Goal: Communication & Community: Participate in discussion

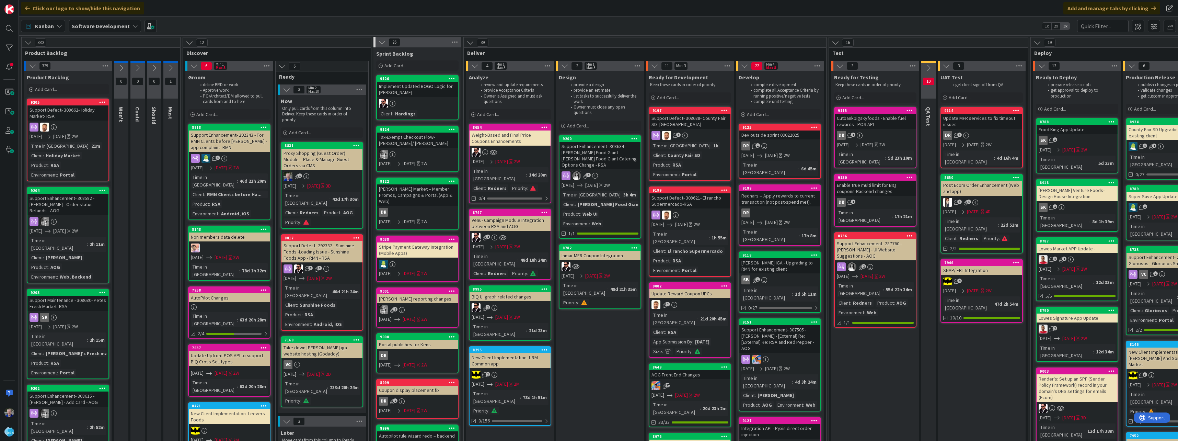
click at [73, 217] on div at bounding box center [67, 221] width 81 height 9
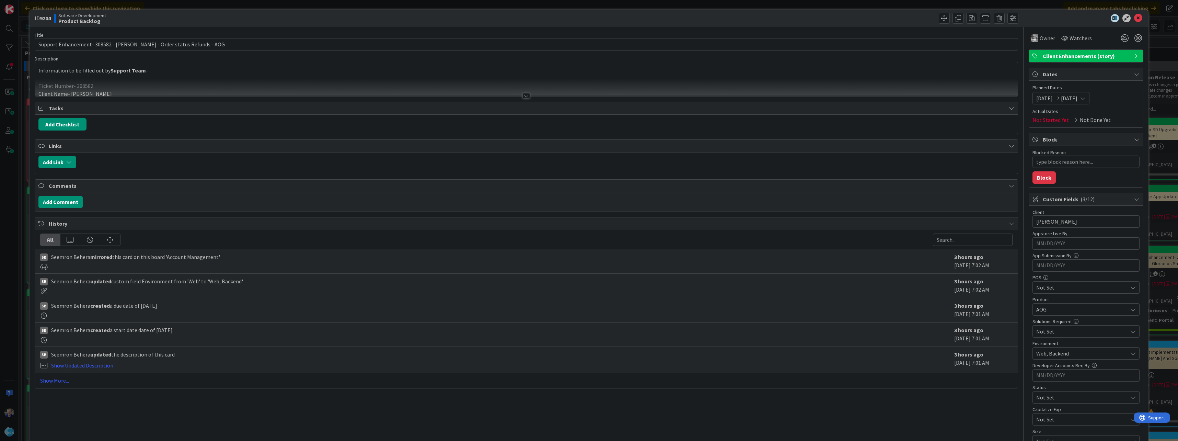
type textarea "x"
click at [226, 91] on div at bounding box center [526, 87] width 982 height 17
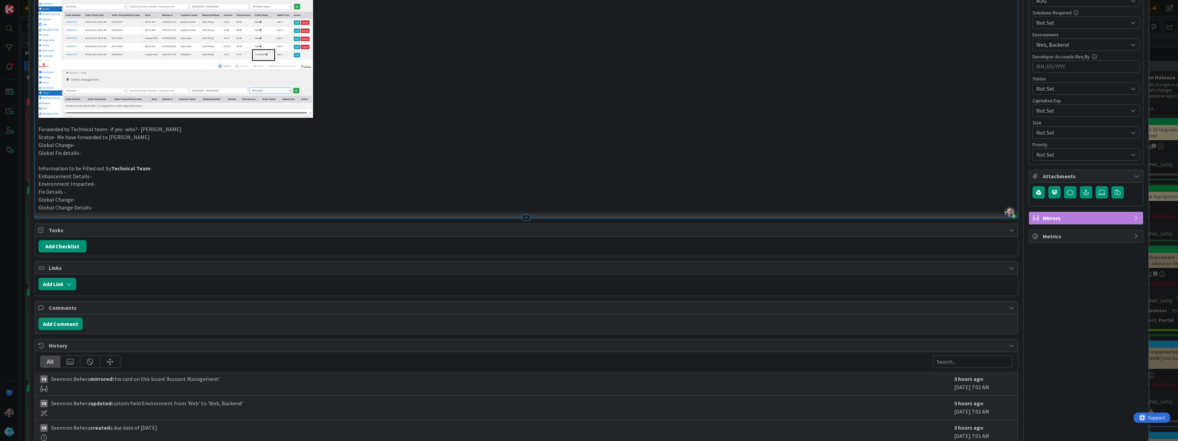
scroll to position [309, 0]
click at [74, 323] on button "Add Comment" at bounding box center [60, 323] width 44 height 12
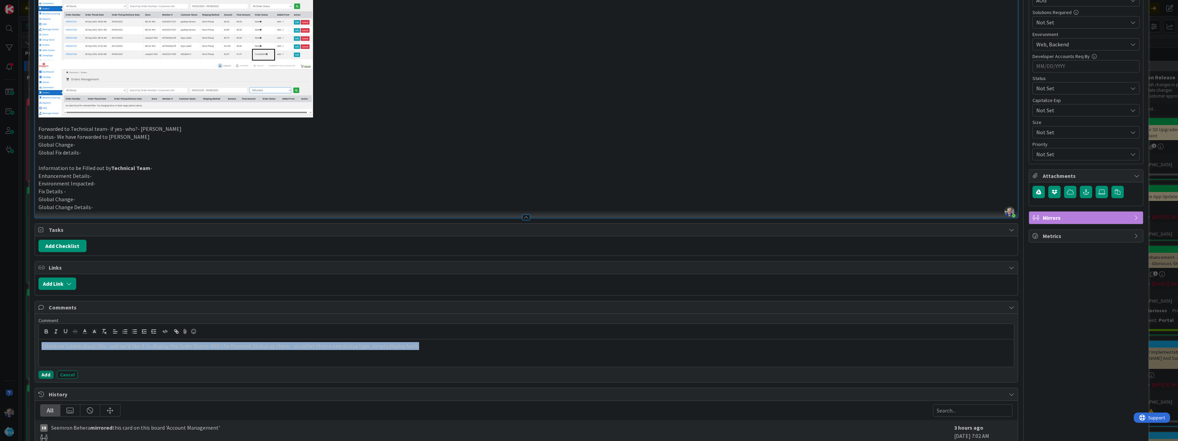
click at [48, 374] on button "Add" at bounding box center [45, 374] width 15 height 8
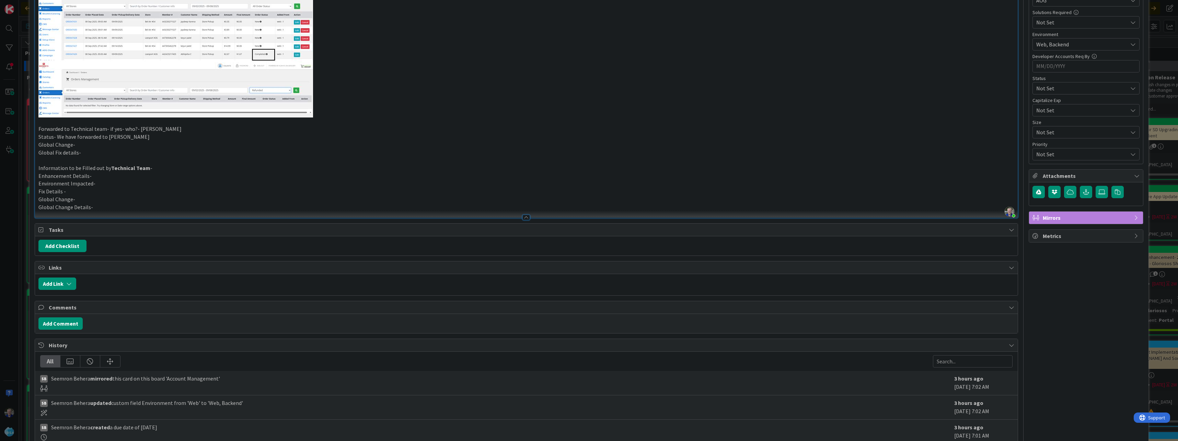
type textarea "x"
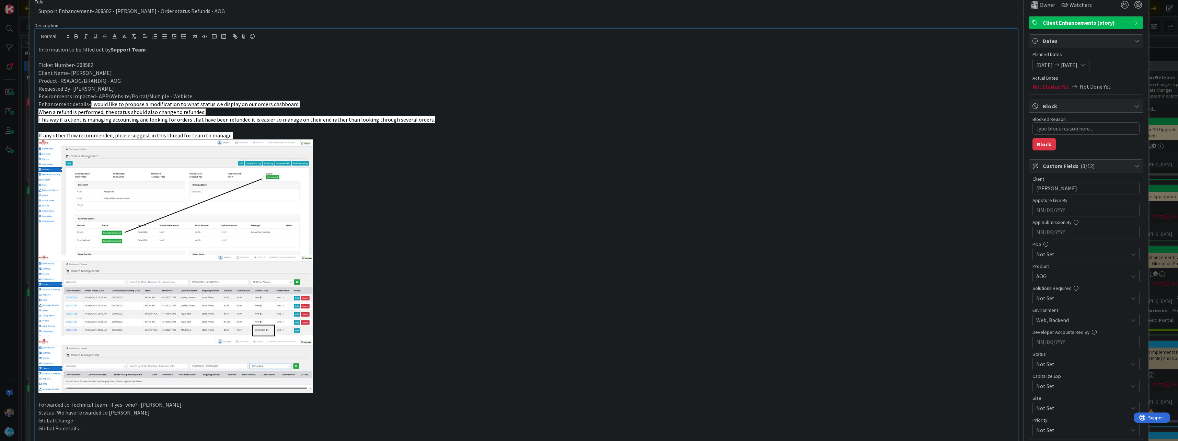
scroll to position [0, 0]
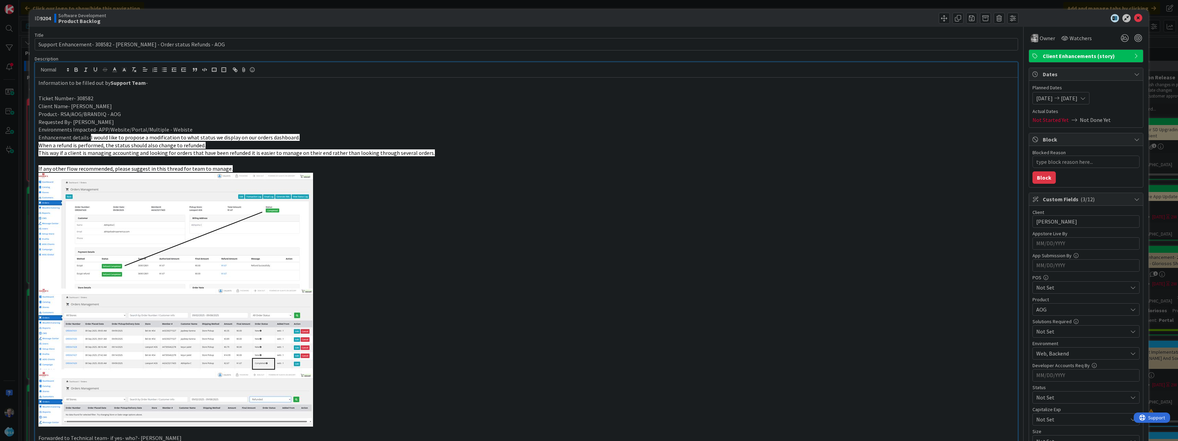
click at [347, 113] on p "Product- RSA/AOG/BRANDIQ - AOG" at bounding box center [525, 114] width 975 height 8
click at [213, 144] on p "When a refund is performed, the status should also change to refunded." at bounding box center [525, 145] width 975 height 8
click at [201, 145] on span "When a refund is performed, the status should also change to refunded." at bounding box center [121, 145] width 167 height 7
type textarea "x"
click at [762, 168] on p "If any other flow recommended, please suggest in this thread for team to manage." at bounding box center [525, 169] width 975 height 8
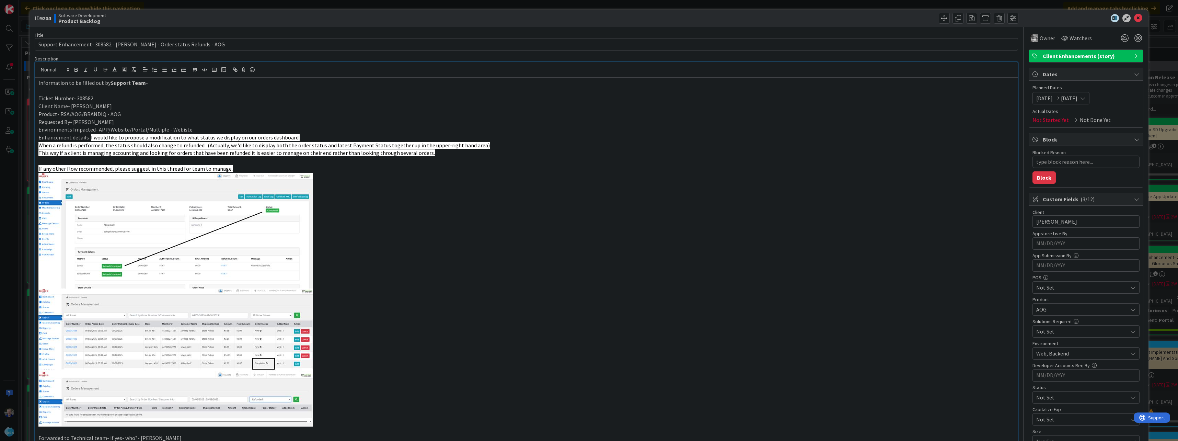
click at [726, 74] on div at bounding box center [526, 69] width 982 height 15
click at [734, 42] on input "Support Enhancement- 308582 - [PERSON_NAME] - Order status Refunds - AOG" at bounding box center [526, 44] width 983 height 12
click at [1134, 19] on icon at bounding box center [1138, 18] width 8 height 8
